Goal: Navigation & Orientation: Find specific page/section

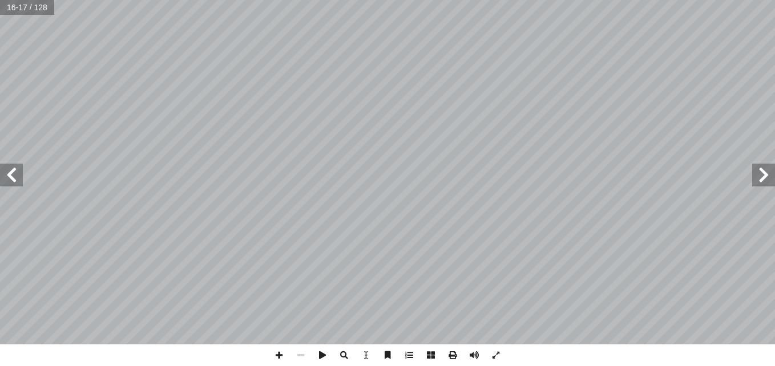
click at [5, 171] on span at bounding box center [11, 175] width 23 height 23
click at [17, 183] on span at bounding box center [11, 175] width 23 height 23
click at [271, 350] on span at bounding box center [279, 356] width 22 height 22
